Goal: Task Accomplishment & Management: Use online tool/utility

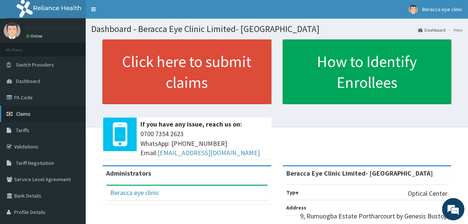
click at [30, 114] on span "Claims" at bounding box center [23, 114] width 15 height 7
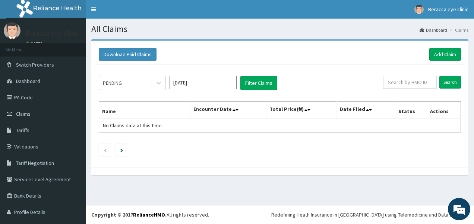
click at [217, 80] on input "[DATE]" at bounding box center [203, 82] width 67 height 13
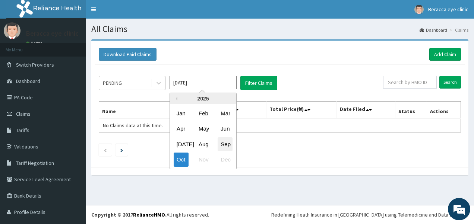
click at [228, 145] on div "Sep" at bounding box center [225, 145] width 15 height 14
type input "[DATE]"
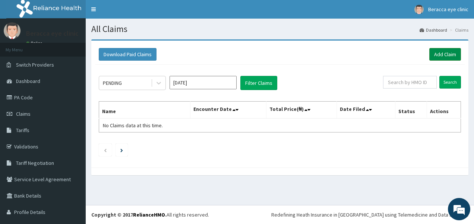
click at [440, 50] on link "Add Claim" at bounding box center [445, 54] width 32 height 13
